Goal: Check status

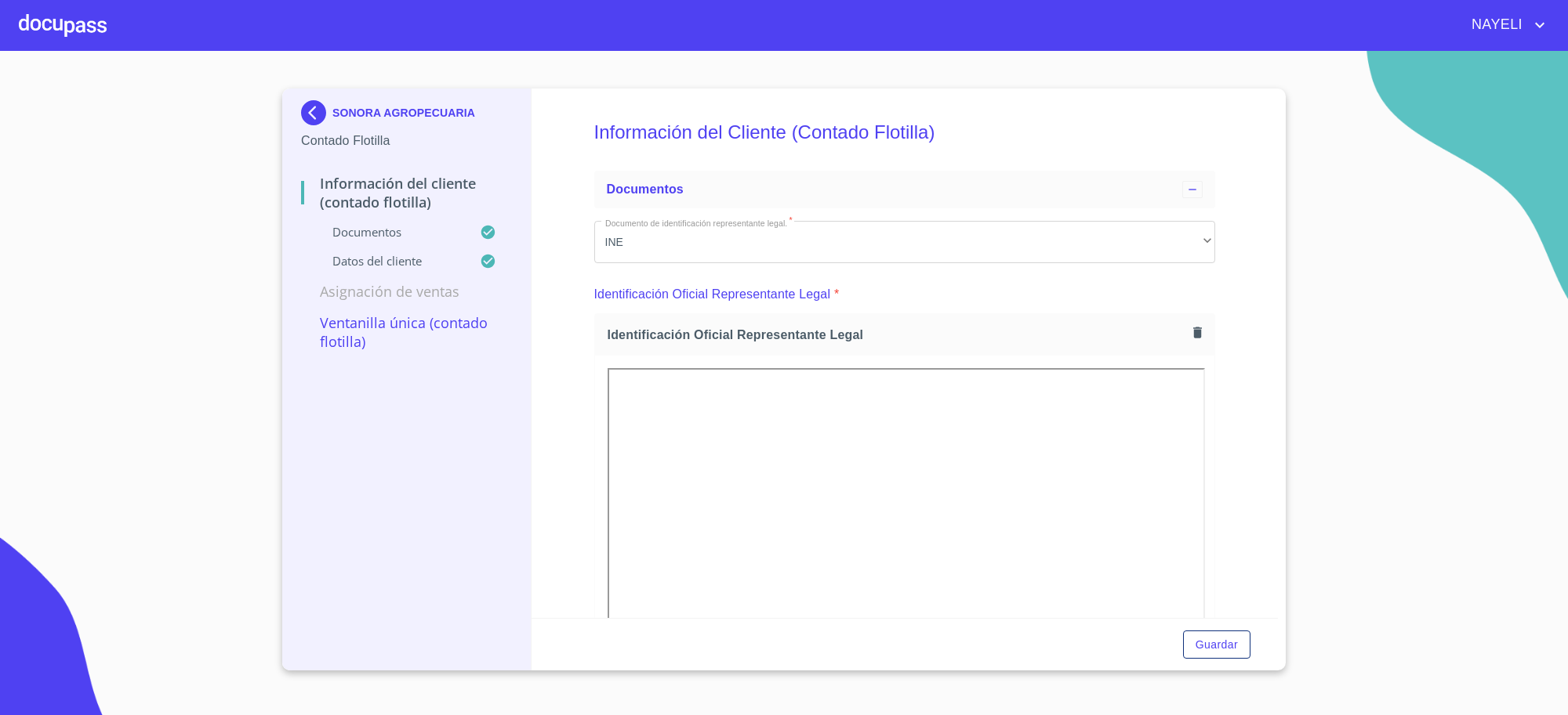
click at [359, 121] on div "SONORA AGROPECUARIA" at bounding box center [407, 115] width 211 height 31
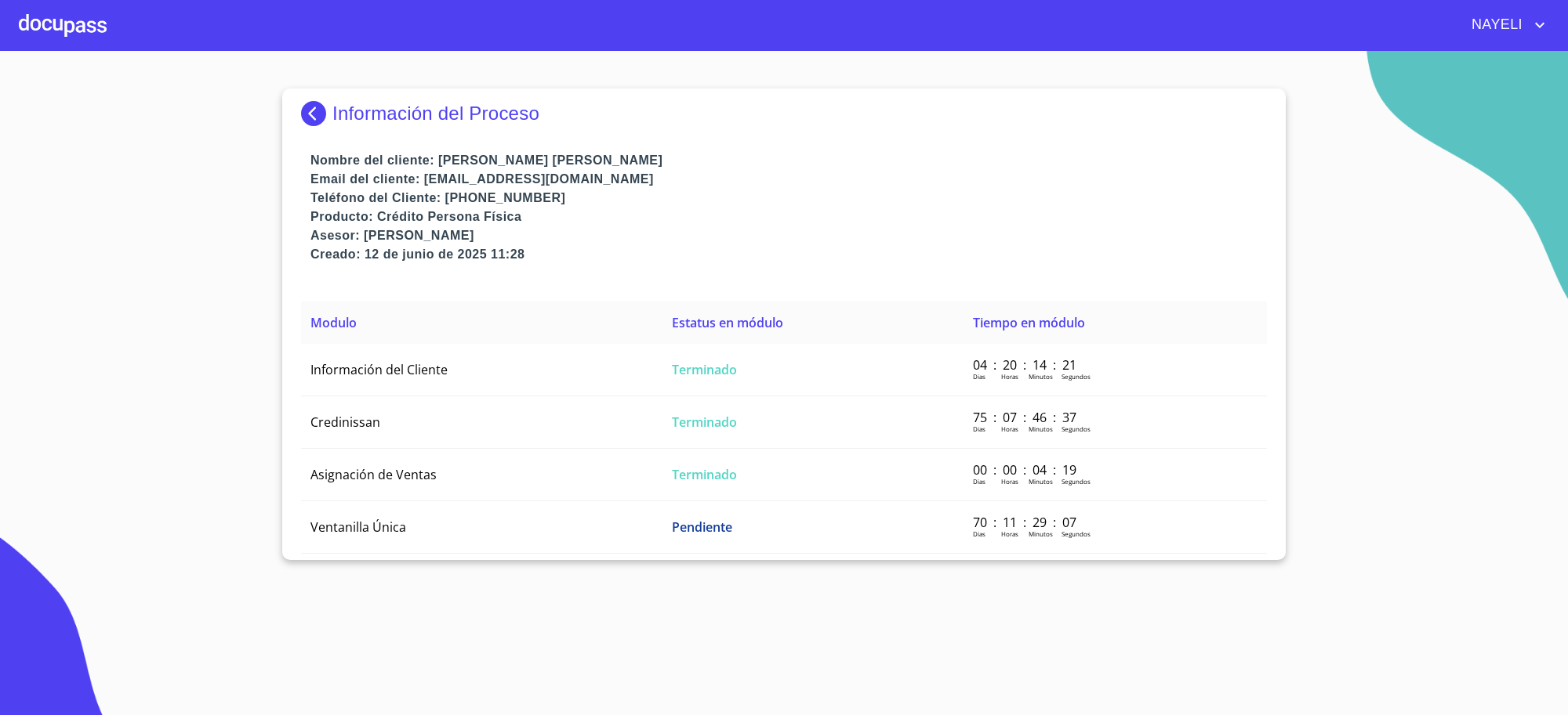
click at [343, 118] on p "Información del Proceso" at bounding box center [436, 113] width 207 height 22
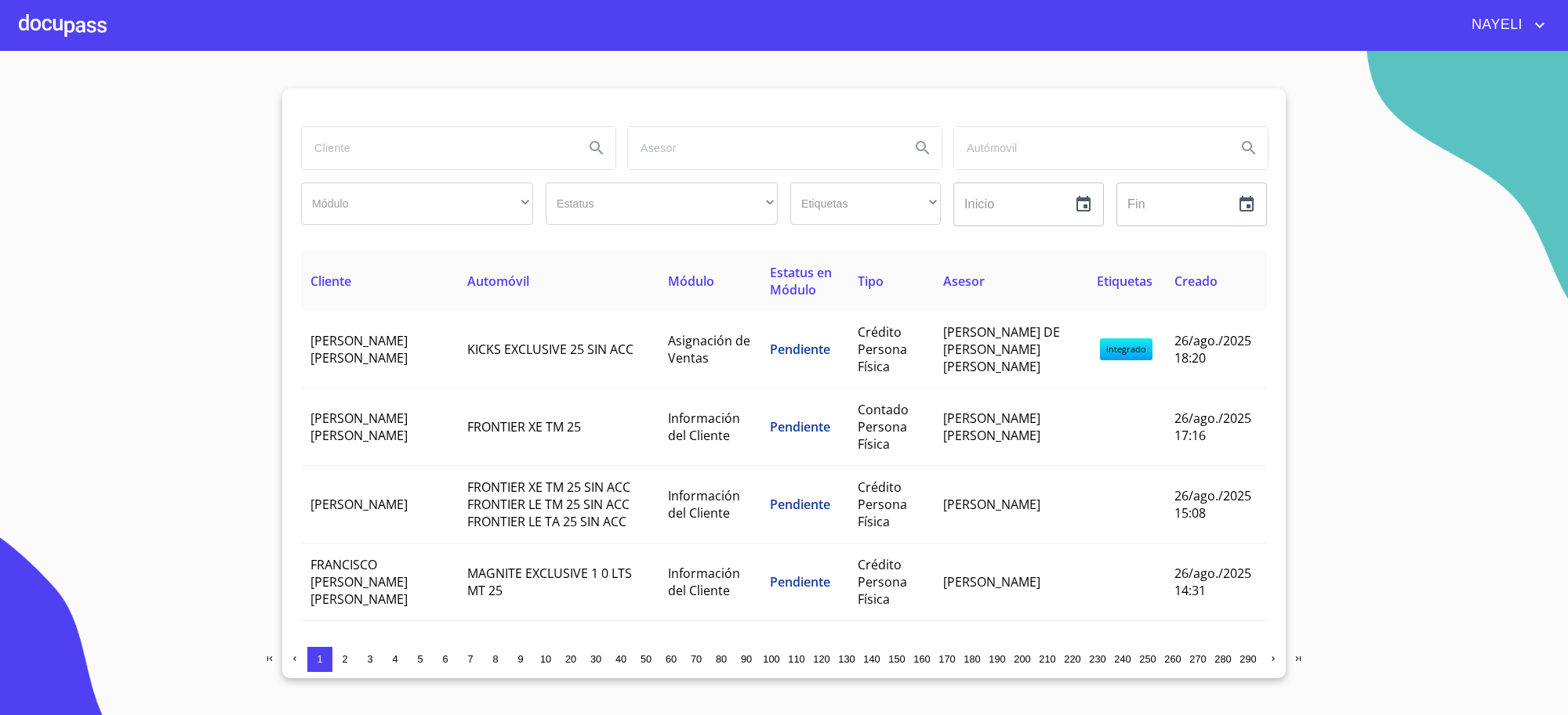
click at [472, 154] on input "search" at bounding box center [436, 147] width 269 height 42
type input "chic&chicken"
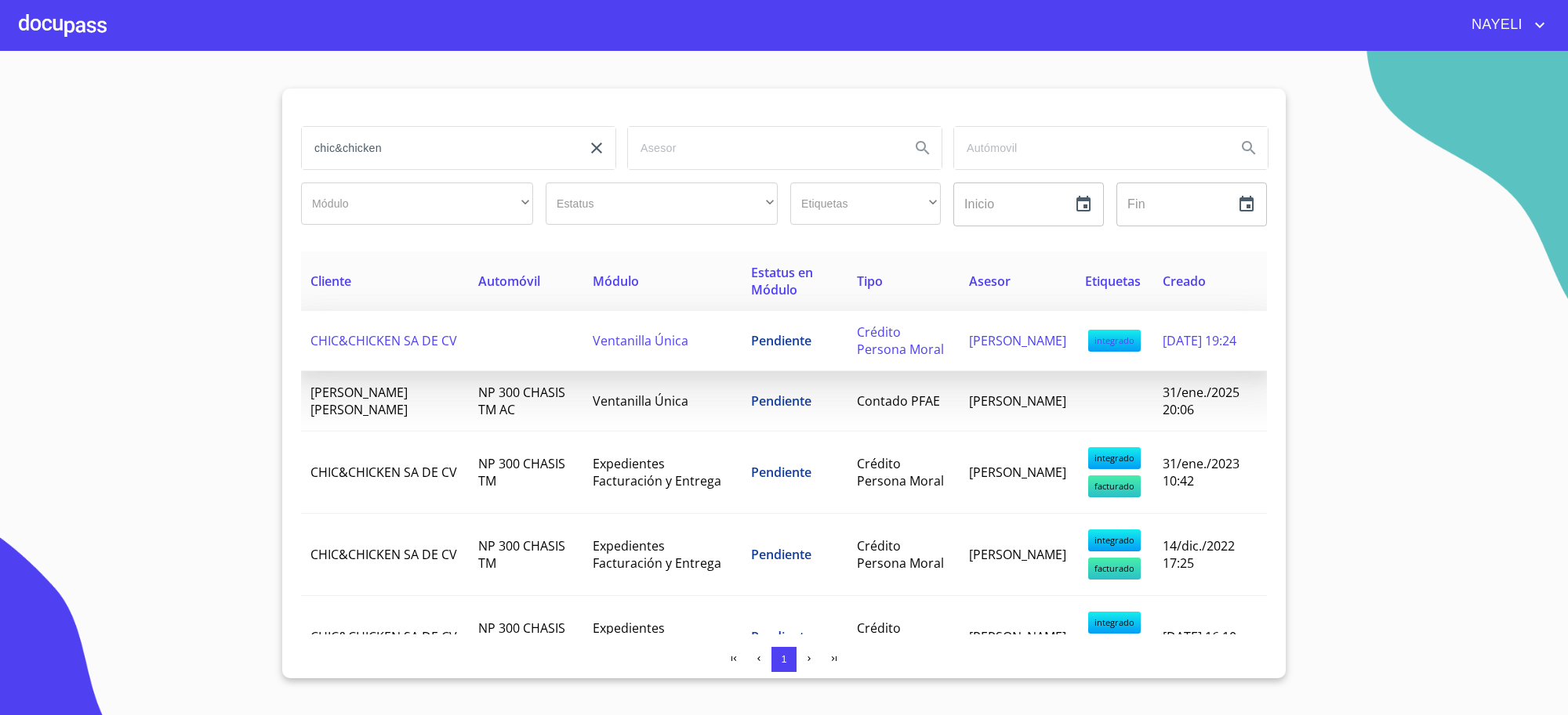
click at [611, 325] on td "Ventanilla Única" at bounding box center [662, 341] width 159 height 60
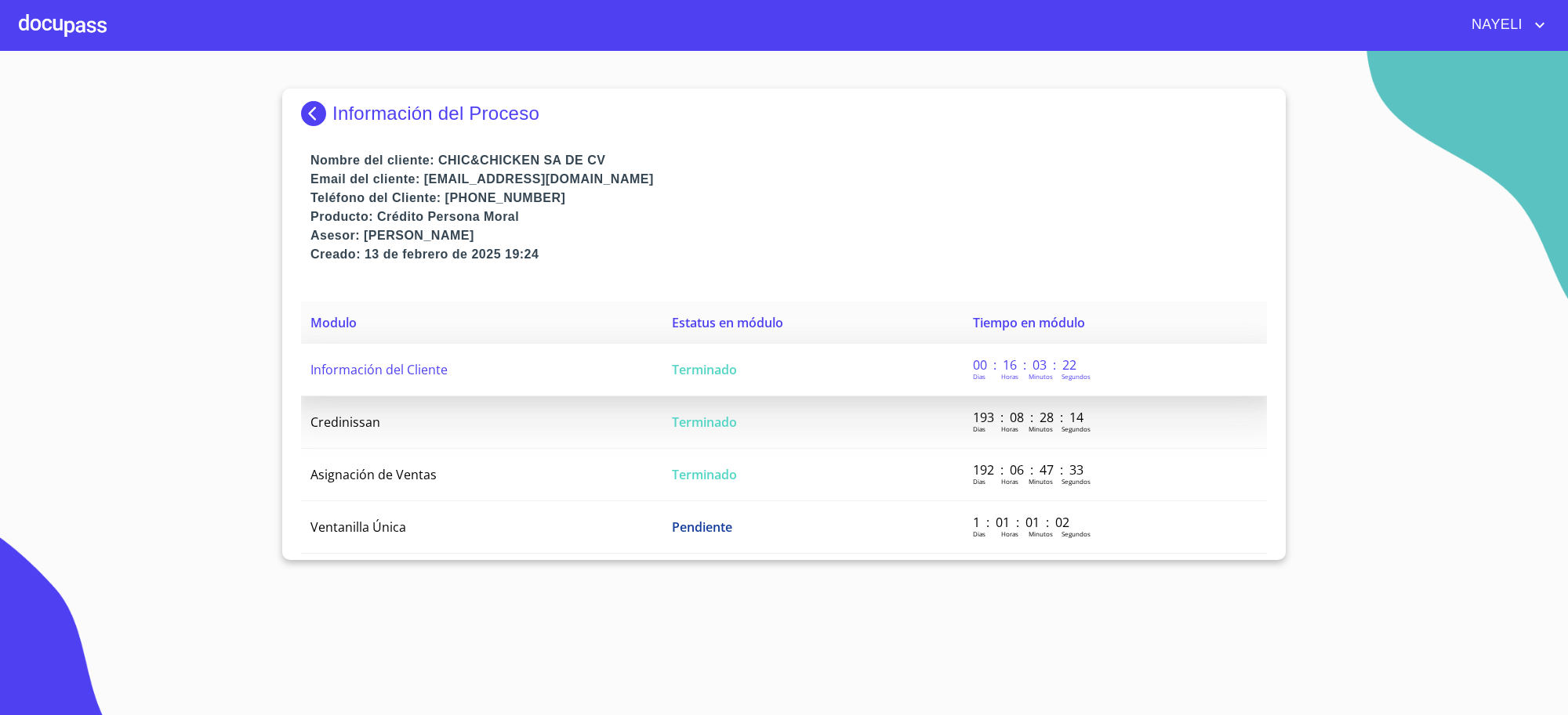
click at [805, 390] on td "Terminado" at bounding box center [812, 370] width 301 height 53
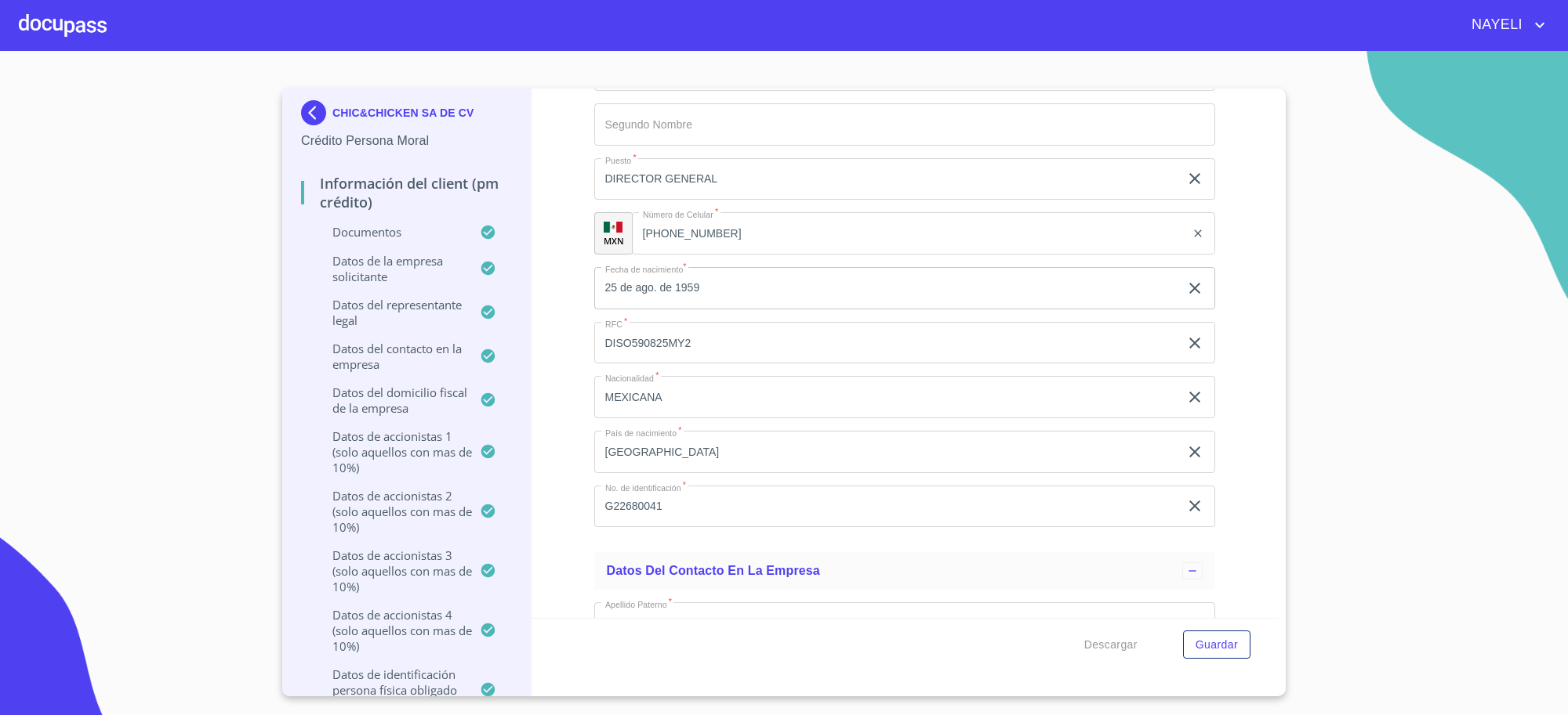
scroll to position [13055, 0]
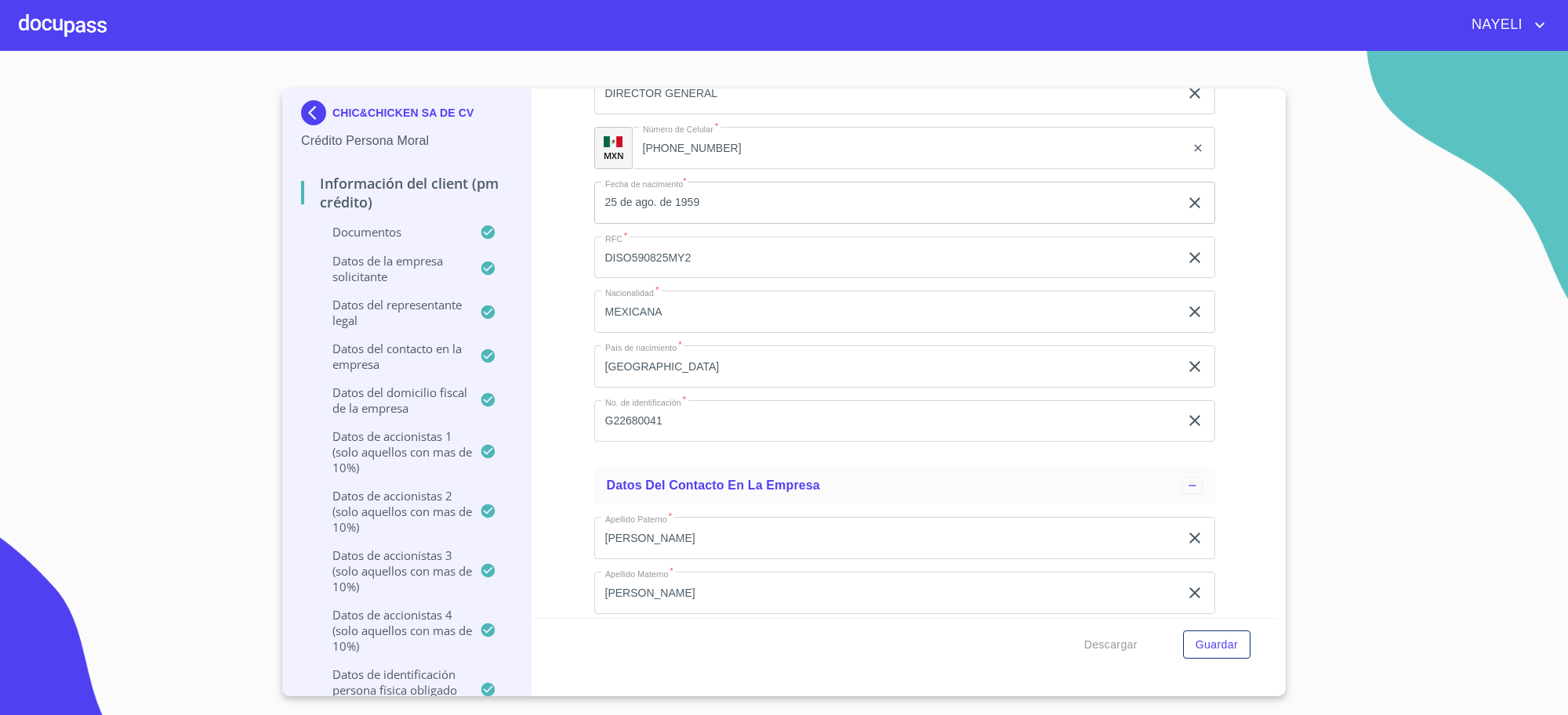
click at [667, 443] on input "G22680041" at bounding box center [887, 421] width 586 height 42
click at [668, 443] on input "G22680041" at bounding box center [887, 421] width 586 height 42
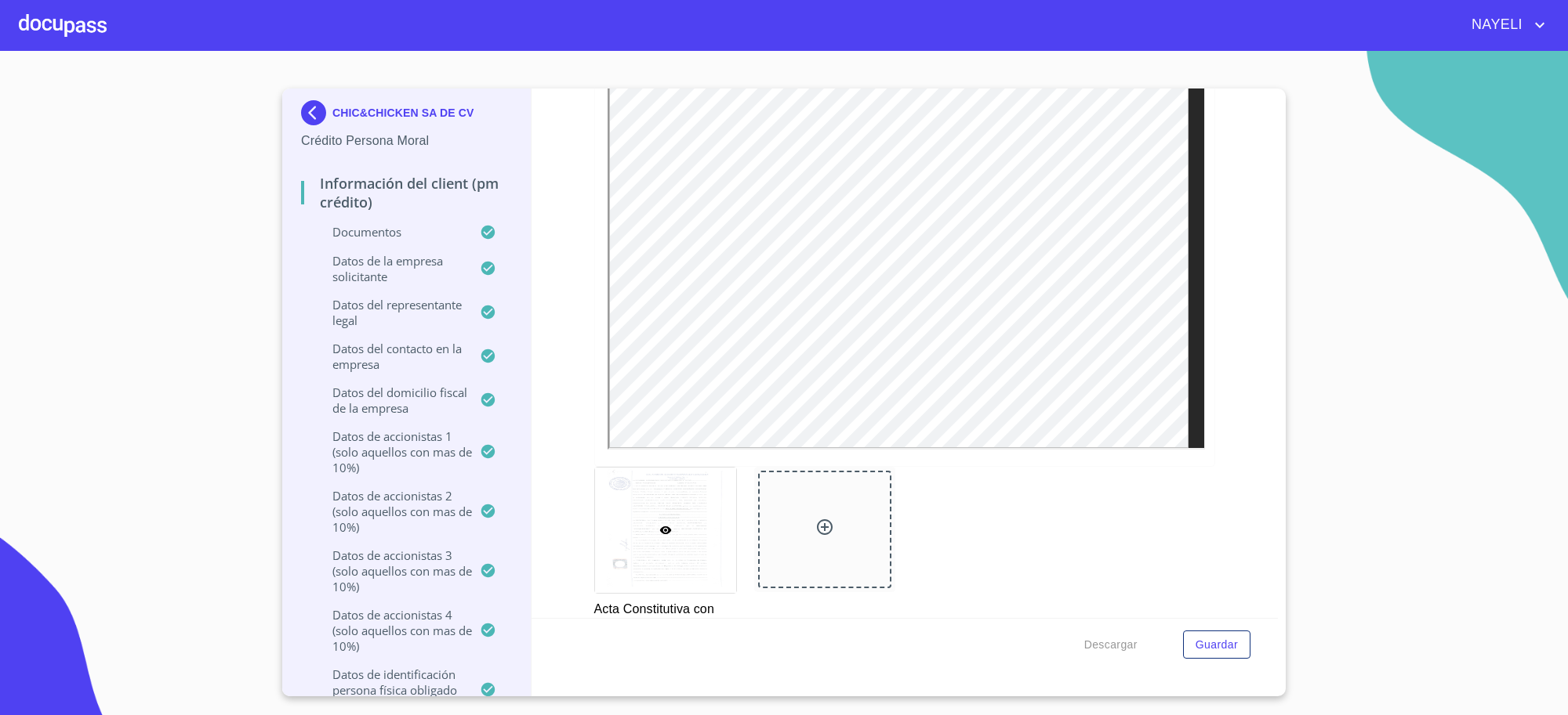
scroll to position [4700, 0]
click at [1191, 429] on div at bounding box center [905, 223] width 620 height 450
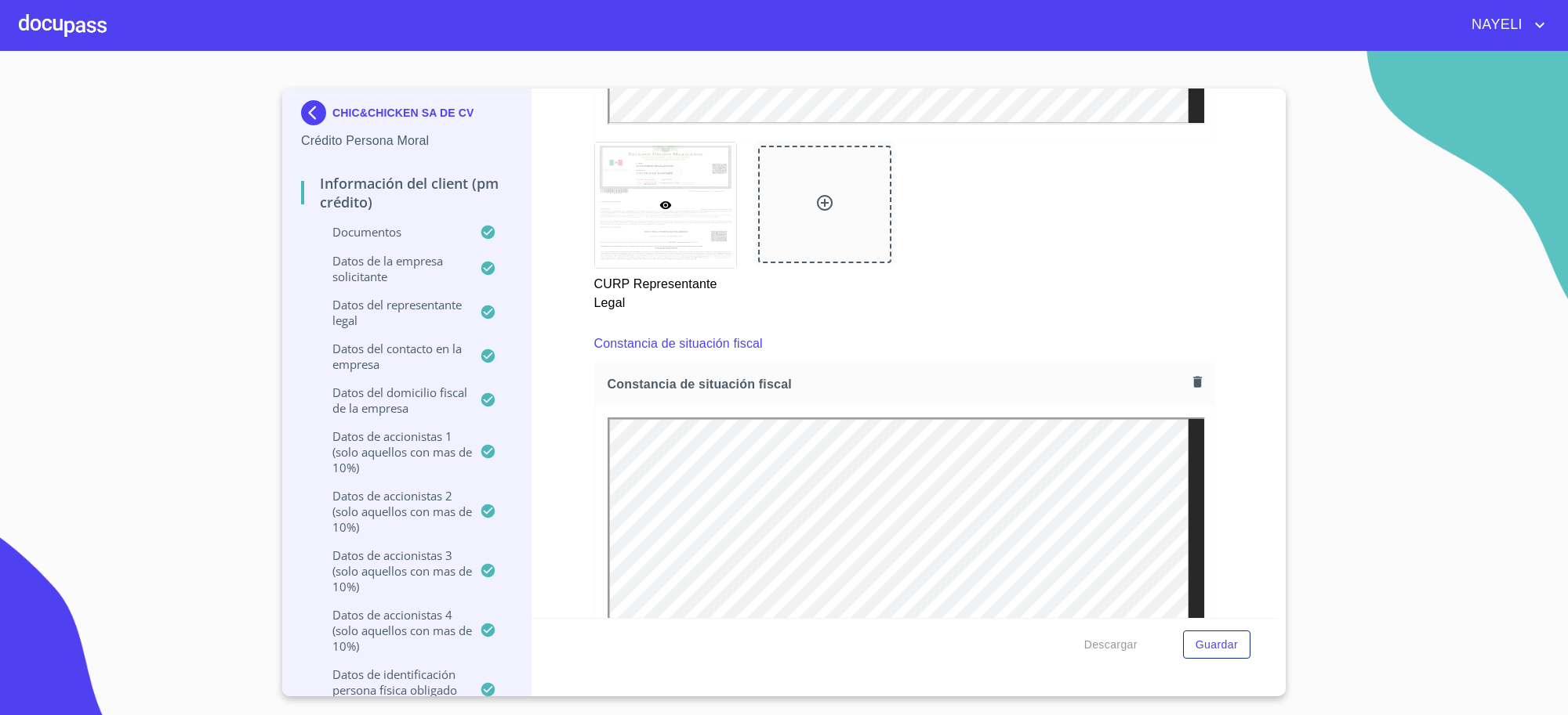
scroll to position [8877, 0]
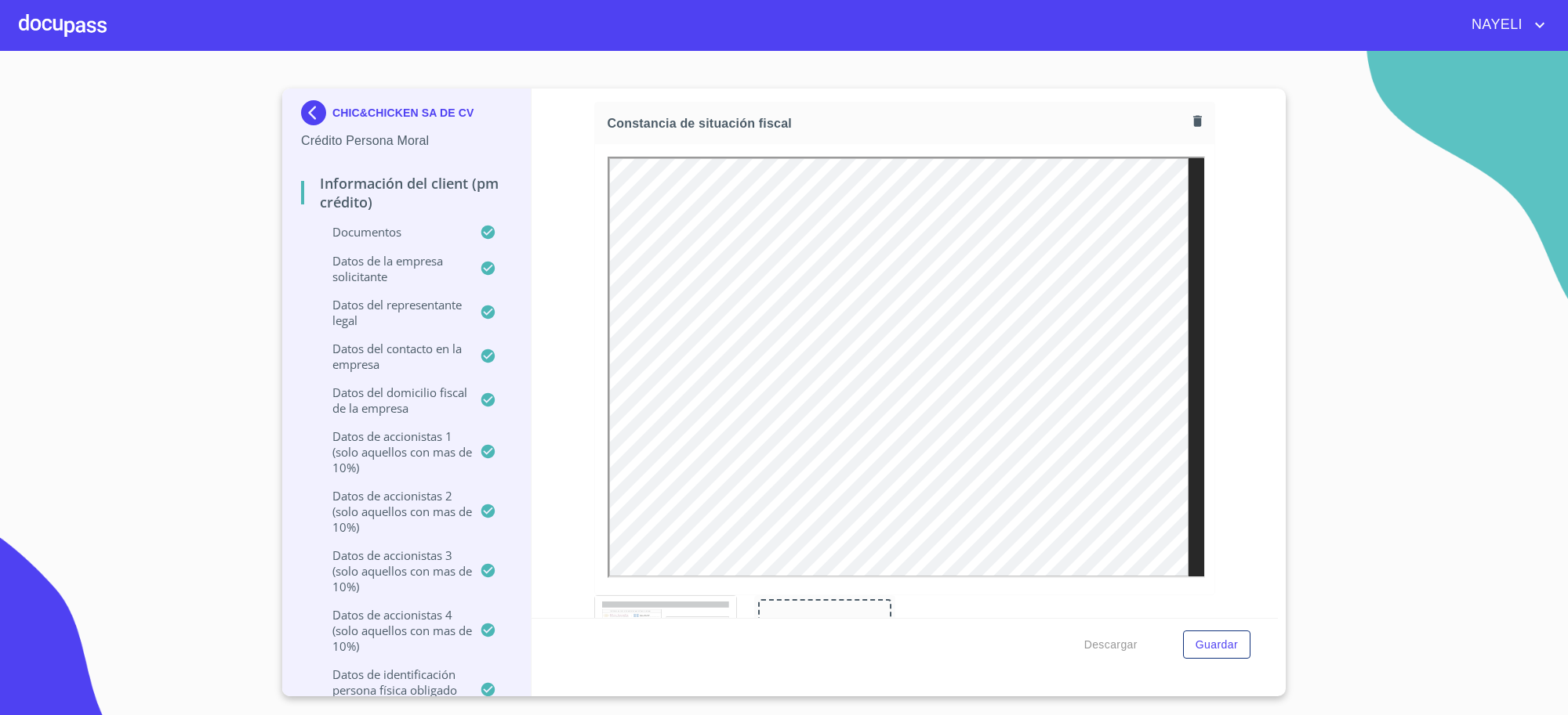
click at [323, 107] on img at bounding box center [316, 113] width 31 height 25
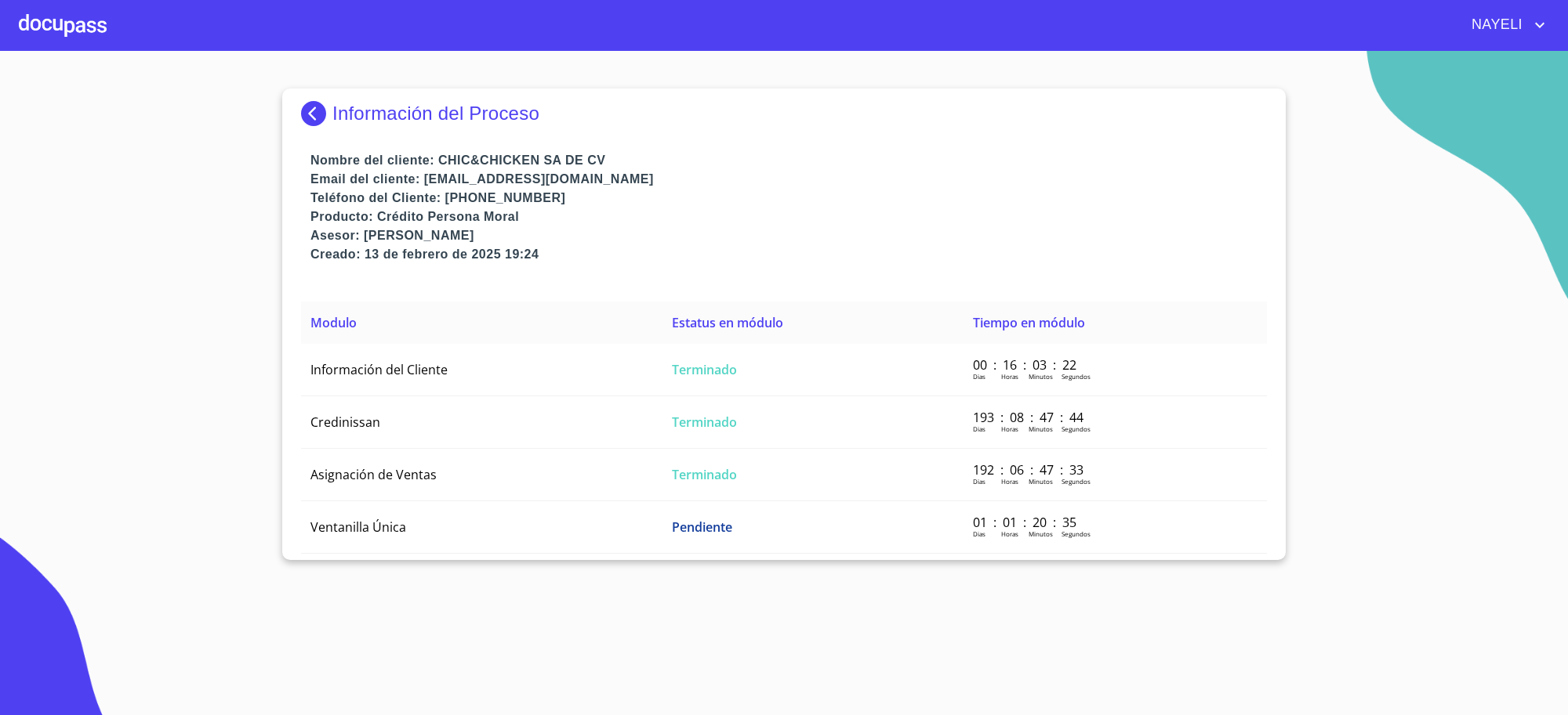
click at [323, 107] on img at bounding box center [316, 114] width 31 height 25
